Goal: Communication & Community: Share content

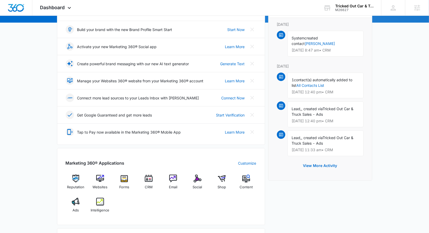
scroll to position [85, 0]
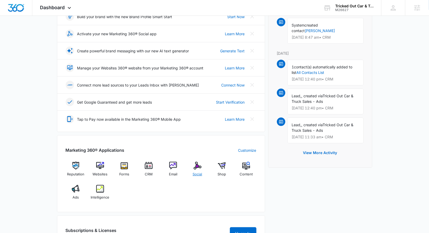
click at [192, 176] on div "Social" at bounding box center [197, 171] width 20 height 19
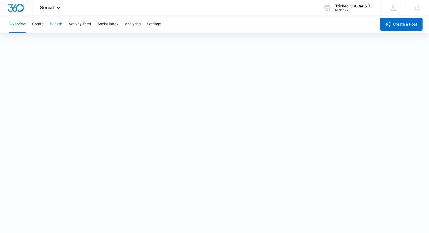
click at [59, 25] on button "Publish" at bounding box center [56, 24] width 12 height 17
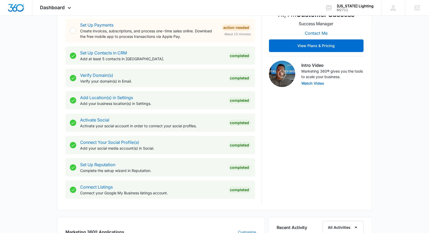
scroll to position [227, 0]
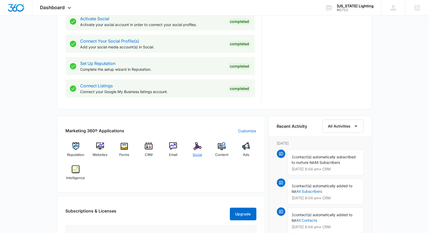
click at [199, 152] on span "Social" at bounding box center [197, 154] width 9 height 5
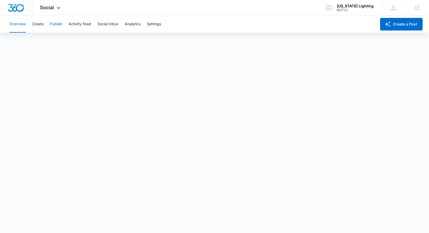
click at [56, 24] on button "Publish" at bounding box center [56, 24] width 12 height 17
click at [40, 23] on button "Create" at bounding box center [38, 24] width 12 height 17
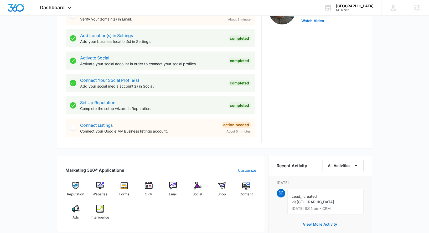
scroll to position [196, 0]
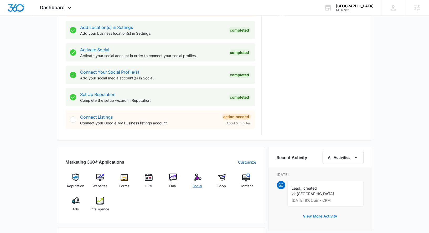
click at [199, 179] on img at bounding box center [198, 178] width 8 height 8
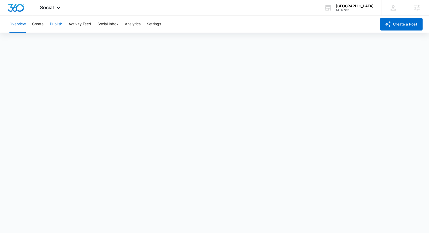
click at [55, 24] on button "Publish" at bounding box center [56, 24] width 12 height 17
